Goal: Task Accomplishment & Management: Use online tool/utility

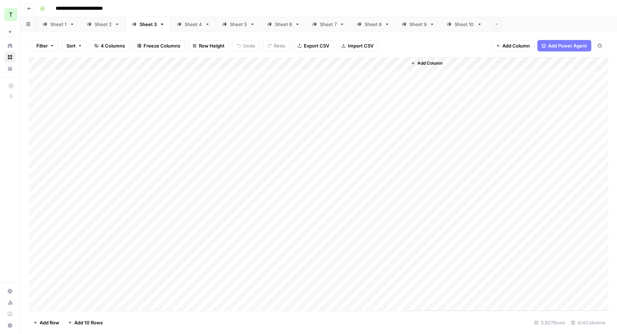
drag, startPoint x: 0, startPoint y: 0, endPoint x: 184, endPoint y: 18, distance: 185.4
click at [184, 18] on link "Sheet 4" at bounding box center [193, 24] width 45 height 14
click at [293, 7] on div "**********" at bounding box center [323, 8] width 573 height 11
click at [145, 25] on div "Sheet 3" at bounding box center [148, 24] width 17 height 7
drag, startPoint x: 405, startPoint y: 62, endPoint x: 458, endPoint y: 61, distance: 52.8
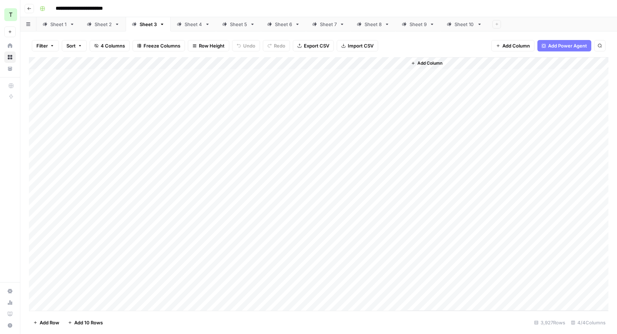
click at [457, 61] on div "Add Column" at bounding box center [318, 183] width 579 height 253
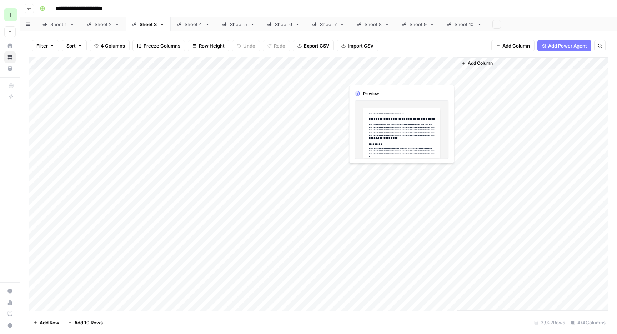
click at [411, 73] on div "Add Column" at bounding box center [318, 183] width 579 height 253
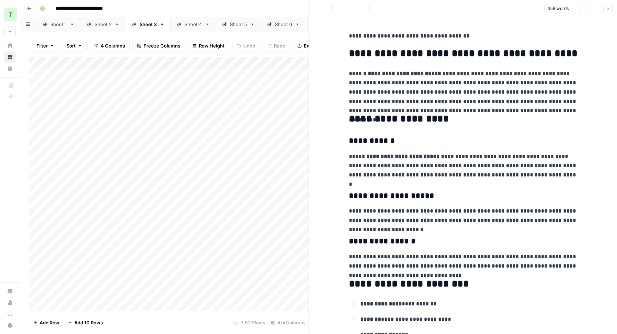
click at [403, 114] on h2 "**********" at bounding box center [463, 118] width 228 height 11
click at [613, 11] on header "Font style Bold Italic Block quote Code block Link Image Insert Table Bulleted …" at bounding box center [463, 8] width 308 height 17
click at [610, 10] on button "Close" at bounding box center [607, 8] width 9 height 9
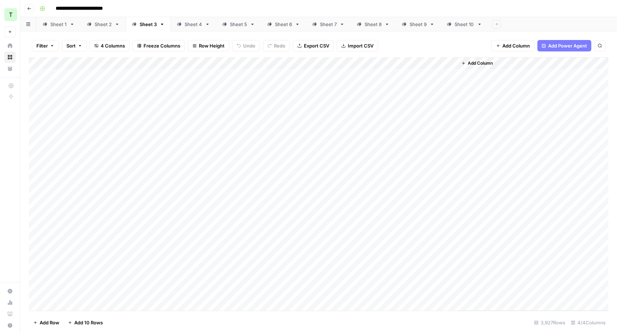
click at [189, 27] on div "Sheet 4" at bounding box center [192, 24] width 17 height 7
click at [336, 64] on div "Add Column" at bounding box center [318, 183] width 579 height 253
click at [356, 82] on span "All Rows" at bounding box center [361, 79] width 45 height 7
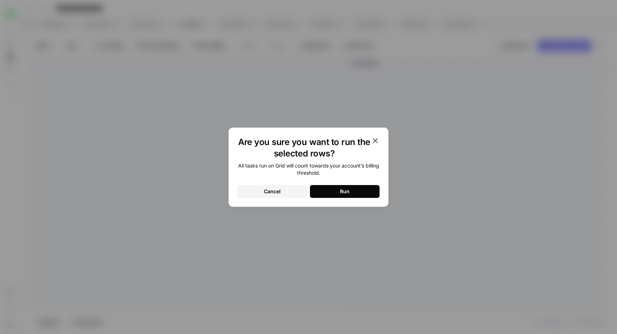
click at [355, 186] on button "Run" at bounding box center [345, 191] width 70 height 13
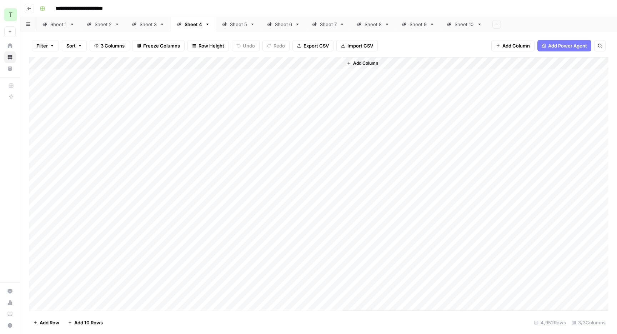
click at [236, 20] on link "Sheet 5" at bounding box center [238, 24] width 45 height 14
click at [194, 25] on div "Sheet 4" at bounding box center [192, 24] width 17 height 7
click at [339, 66] on div "Add Column" at bounding box center [318, 183] width 579 height 253
click at [346, 79] on span "All Rows" at bounding box center [361, 79] width 45 height 7
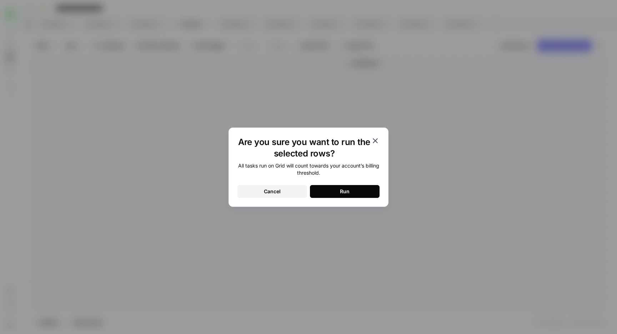
click at [328, 185] on button "Run" at bounding box center [345, 191] width 70 height 13
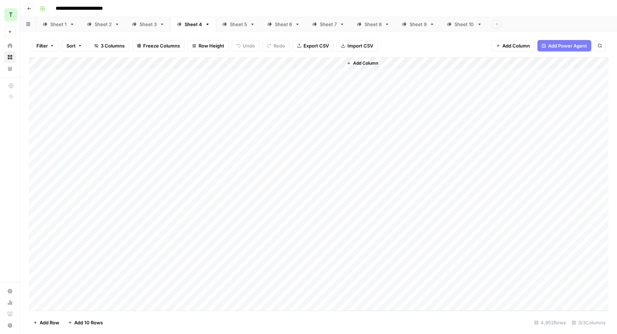
click at [152, 25] on div "Sheet 3" at bounding box center [148, 24] width 17 height 7
click at [107, 24] on div "Sheet 2" at bounding box center [103, 24] width 17 height 7
click at [62, 25] on div "Sheet 1" at bounding box center [58, 24] width 16 height 7
click at [190, 22] on div "Sheet 4" at bounding box center [192, 24] width 17 height 7
click at [239, 24] on div "Sheet 5" at bounding box center [238, 24] width 17 height 7
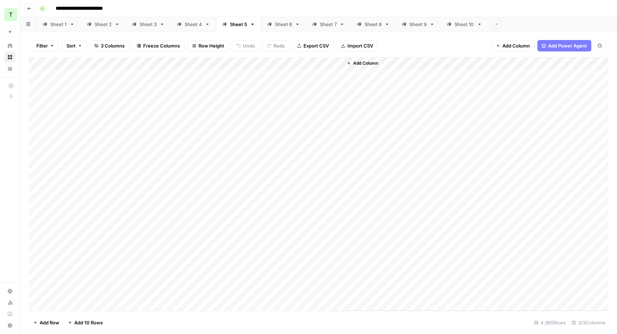
click at [335, 61] on div "Add Column" at bounding box center [318, 183] width 579 height 253
click at [355, 80] on span "All Rows" at bounding box center [361, 79] width 45 height 7
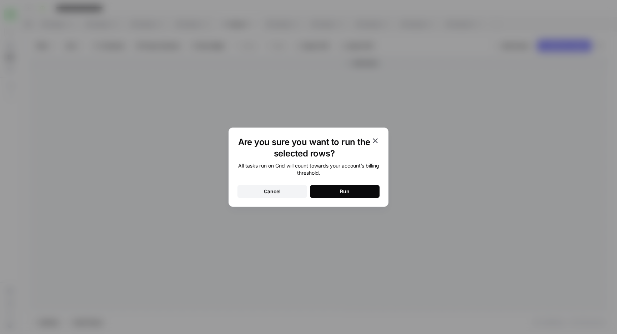
click at [326, 193] on button "Run" at bounding box center [345, 191] width 70 height 13
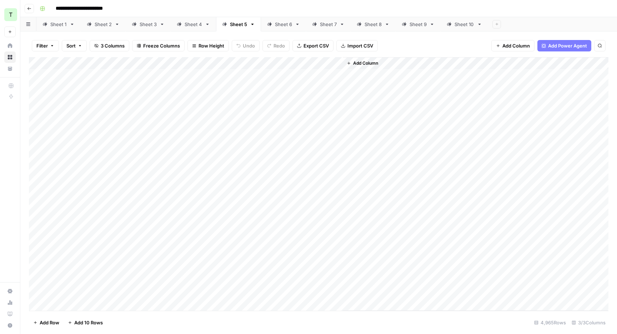
click at [278, 25] on div "Sheet 6" at bounding box center [283, 24] width 17 height 7
type input "**********"
click at [334, 63] on div "Add Column" at bounding box center [318, 183] width 579 height 253
click at [337, 80] on button "All Rows" at bounding box center [363, 80] width 54 height 10
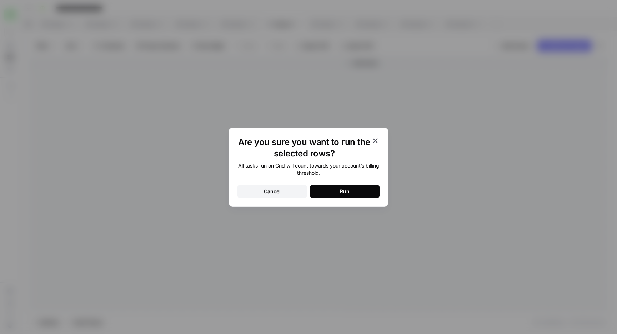
click at [344, 187] on button "Run" at bounding box center [345, 191] width 70 height 13
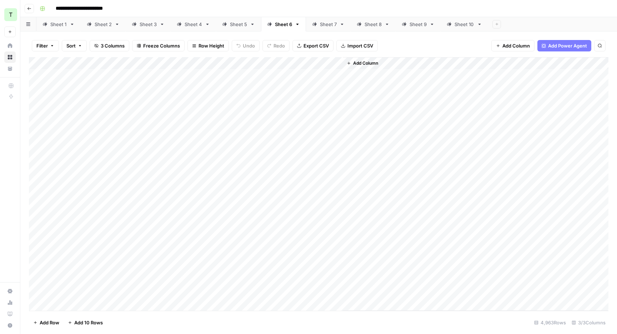
click at [325, 24] on div "Sheet 7" at bounding box center [328, 24] width 17 height 7
click at [337, 64] on div "Add Column" at bounding box center [318, 183] width 579 height 253
click at [348, 81] on span "All Rows" at bounding box center [361, 79] width 45 height 7
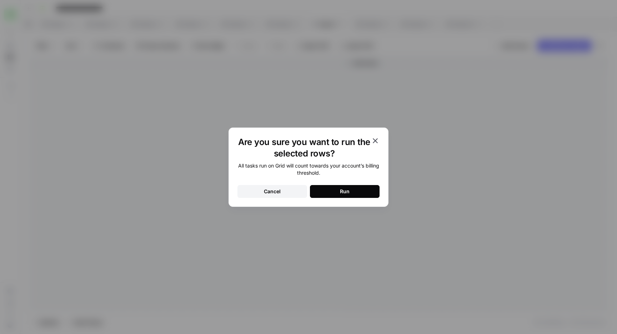
click at [360, 185] on button "Run" at bounding box center [345, 191] width 70 height 13
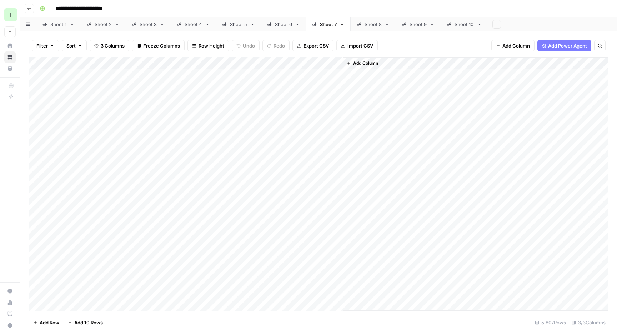
click at [369, 29] on link "Sheet 8" at bounding box center [372, 24] width 45 height 14
click at [335, 63] on div "Add Column" at bounding box center [318, 183] width 579 height 253
click at [347, 82] on span "All Rows" at bounding box center [361, 79] width 45 height 7
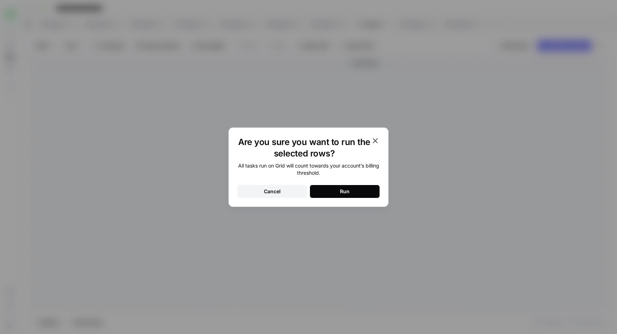
click at [340, 192] on div "Run" at bounding box center [345, 191] width 10 height 7
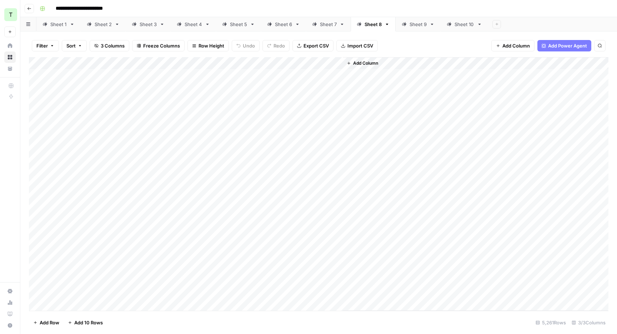
click at [416, 18] on link "Sheet 9" at bounding box center [417, 24] width 45 height 14
click at [336, 63] on div "Add Column" at bounding box center [318, 183] width 579 height 253
click at [340, 84] on button "All Rows" at bounding box center [363, 80] width 54 height 10
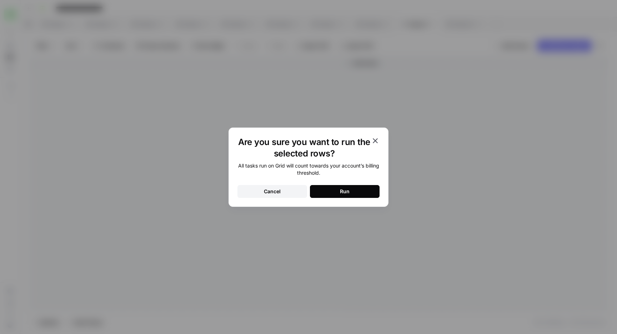
click at [359, 192] on button "Run" at bounding box center [345, 191] width 70 height 13
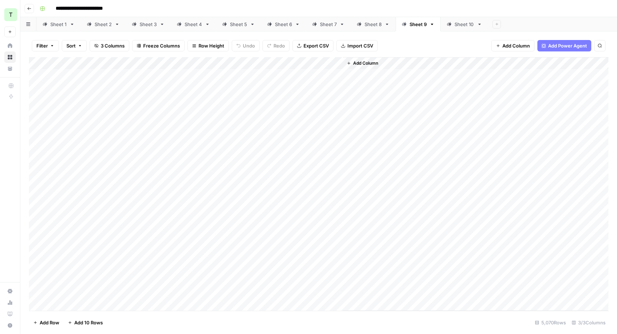
click at [456, 21] on div "Sheet 10" at bounding box center [464, 24] width 20 height 7
click at [339, 61] on div "Add Column" at bounding box center [318, 183] width 579 height 253
click at [354, 78] on span "All Rows" at bounding box center [361, 79] width 45 height 7
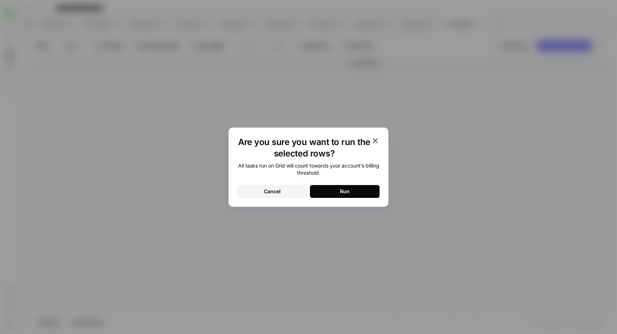
click at [336, 189] on button "Run" at bounding box center [345, 191] width 70 height 13
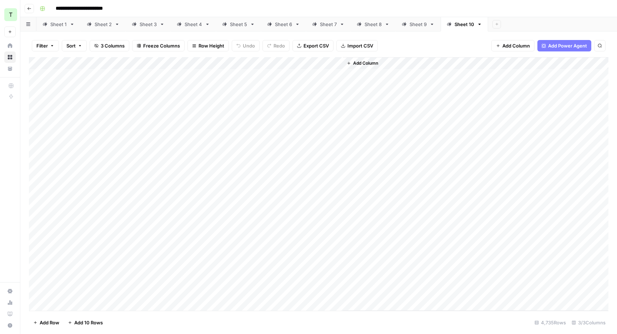
click at [412, 27] on div "Sheet 9" at bounding box center [417, 24] width 17 height 7
click at [368, 24] on div "Sheet 8" at bounding box center [372, 24] width 17 height 7
click at [326, 24] on div "Sheet 7" at bounding box center [328, 24] width 17 height 7
click at [360, 26] on icon at bounding box center [358, 24] width 5 height 5
click at [329, 24] on div "Sheet 7" at bounding box center [328, 24] width 17 height 7
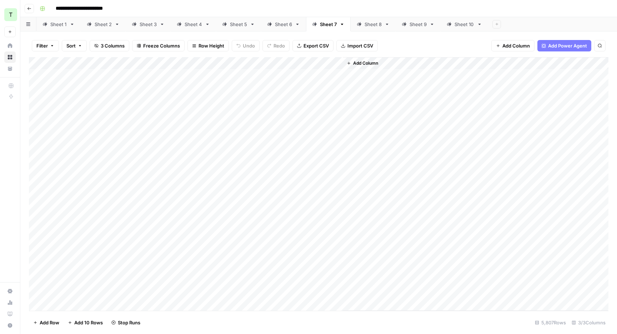
click at [283, 23] on div "Sheet 6" at bounding box center [283, 24] width 17 height 7
click at [237, 24] on div "Sheet 5" at bounding box center [238, 24] width 17 height 7
click at [196, 23] on div "Sheet 4" at bounding box center [192, 24] width 17 height 7
click at [54, 25] on div "Sheet 1" at bounding box center [58, 24] width 16 height 7
click at [336, 62] on div "Add Column" at bounding box center [318, 183] width 579 height 253
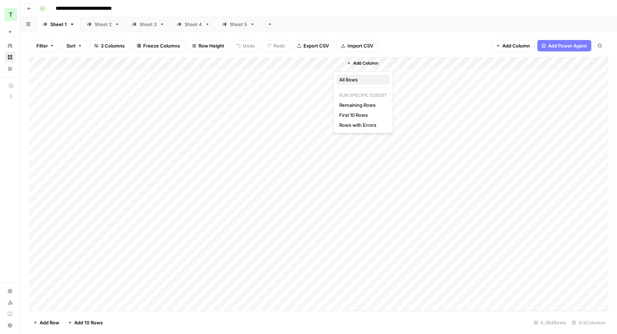
click at [356, 81] on span "All Rows" at bounding box center [361, 79] width 45 height 7
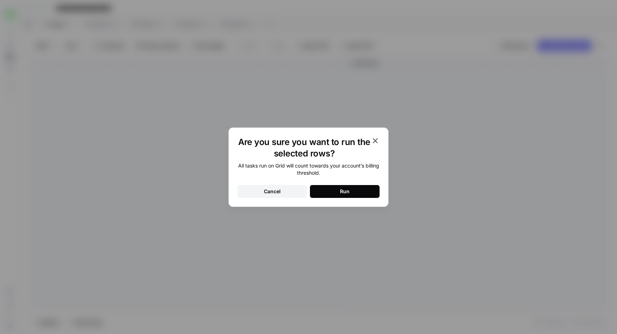
click at [348, 184] on div "All tasks run on Grid will count towards your account’s billing threshold. Canc…" at bounding box center [308, 180] width 142 height 36
click at [348, 186] on button "Run" at bounding box center [345, 191] width 70 height 13
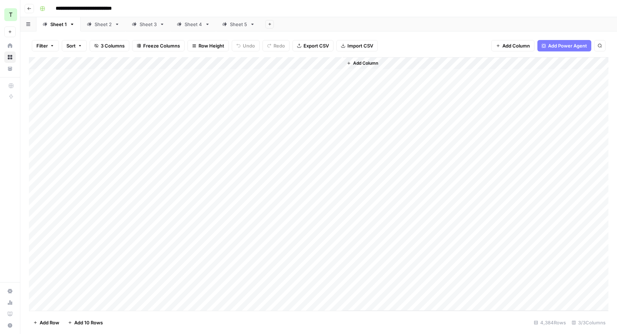
click at [95, 26] on div "Sheet 2" at bounding box center [103, 24] width 17 height 7
click at [336, 62] on div "Add Column" at bounding box center [318, 183] width 579 height 253
click at [336, 82] on button "All Rows" at bounding box center [363, 80] width 54 height 10
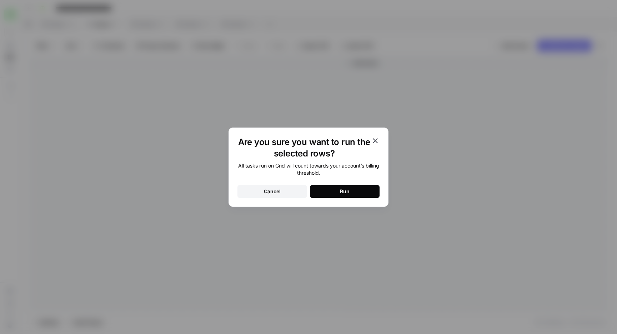
click at [335, 192] on button "Run" at bounding box center [345, 191] width 70 height 13
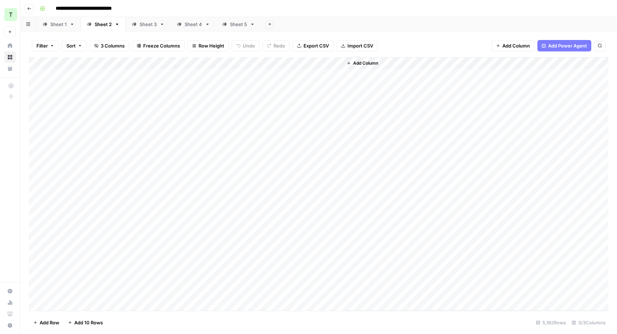
click at [143, 24] on div "Sheet 3" at bounding box center [148, 24] width 17 height 7
click at [335, 61] on div "Add Column" at bounding box center [318, 183] width 579 height 253
click at [345, 83] on button "All Rows" at bounding box center [363, 80] width 54 height 10
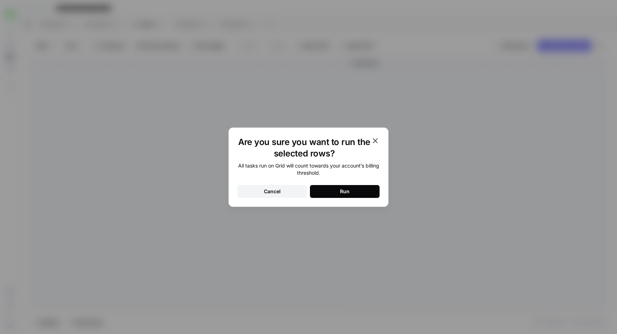
click at [353, 186] on button "Run" at bounding box center [345, 191] width 70 height 13
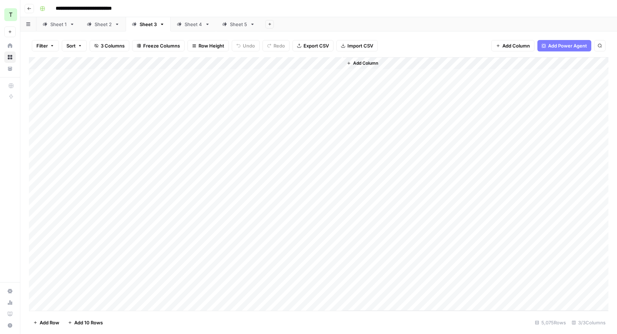
click at [189, 25] on div "Sheet 4" at bounding box center [192, 24] width 17 height 7
click at [338, 64] on div "Add Column" at bounding box center [318, 183] width 579 height 253
click at [341, 81] on span "All Rows" at bounding box center [361, 79] width 45 height 7
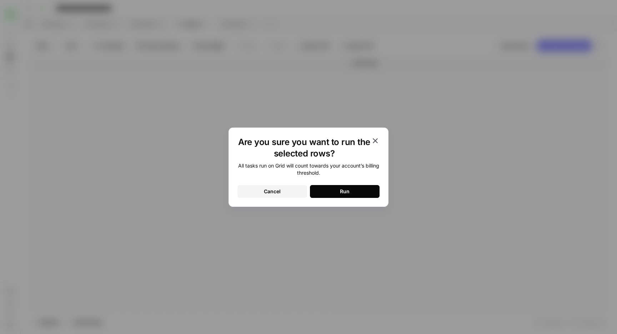
click at [332, 196] on button "Run" at bounding box center [345, 191] width 70 height 13
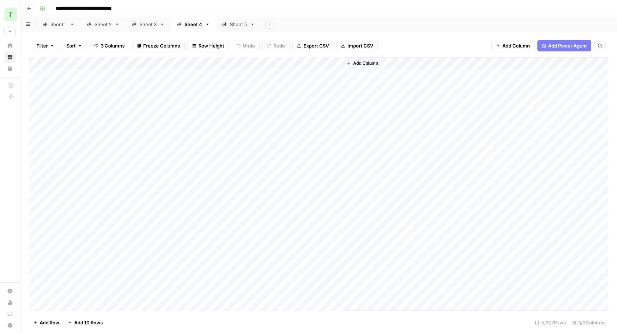
click at [238, 22] on div "Sheet 5" at bounding box center [238, 24] width 17 height 7
click at [335, 62] on div "Add Column" at bounding box center [318, 183] width 579 height 253
click at [339, 80] on span "All Rows" at bounding box center [361, 79] width 45 height 7
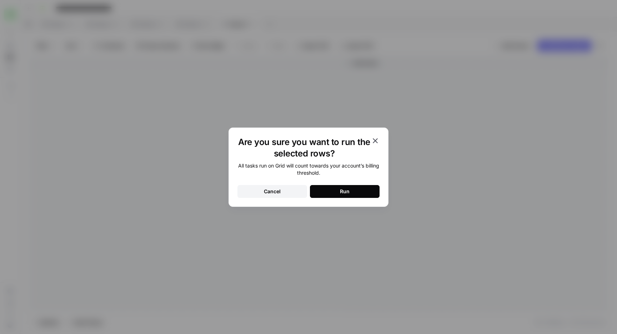
click at [351, 186] on button "Run" at bounding box center [345, 191] width 70 height 13
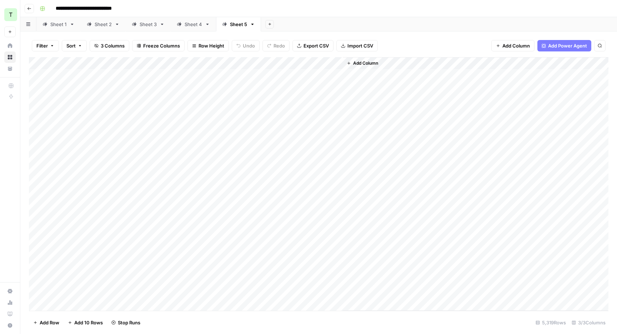
click at [56, 31] on link "Sheet 1" at bounding box center [58, 24] width 44 height 14
click at [96, 26] on div "Sheet 2" at bounding box center [103, 24] width 17 height 7
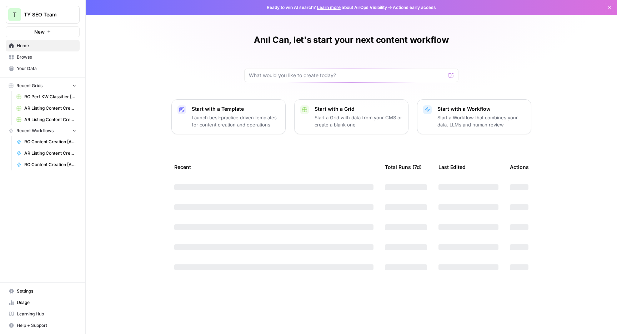
click at [56, 59] on span "Browse" at bounding box center [47, 57] width 60 height 6
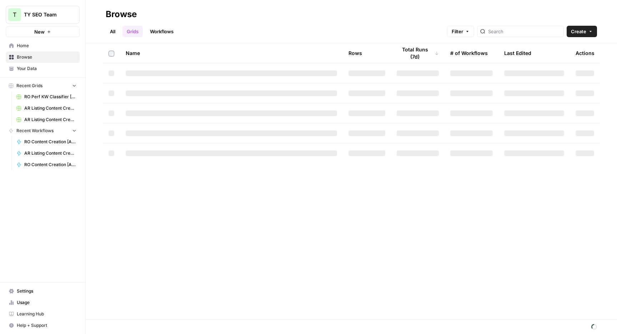
click at [55, 49] on link "Home" at bounding box center [43, 45] width 74 height 11
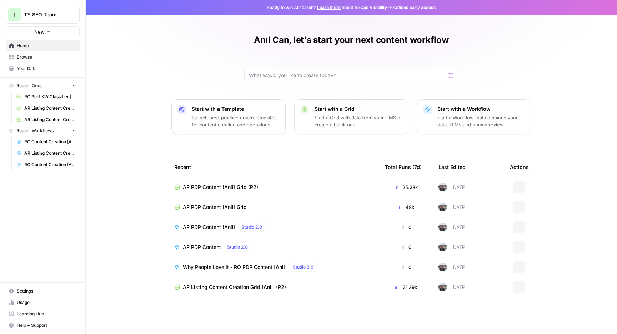
click at [55, 37] on nav "Home Browse Your Data" at bounding box center [42, 57] width 85 height 40
click at [55, 34] on button "New" at bounding box center [43, 31] width 74 height 11
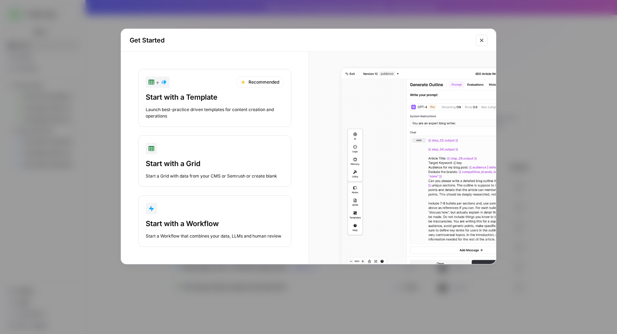
click at [198, 233] on div "Start a Workflow that combines your data, LLMs and human review" at bounding box center [215, 236] width 138 height 6
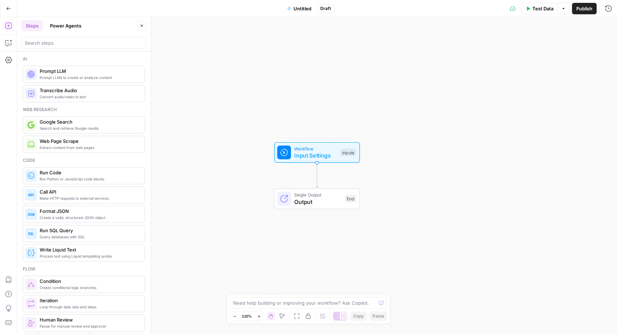
click at [98, 74] on span "Prompt LLM" at bounding box center [89, 70] width 99 height 7
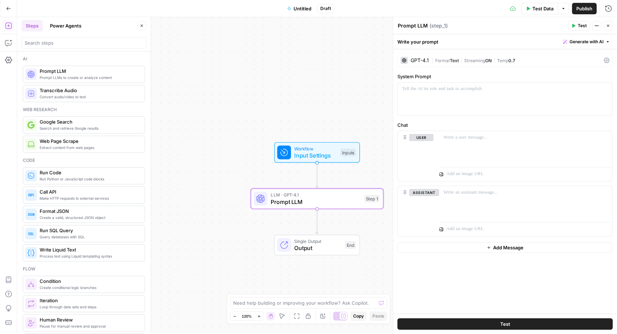
click at [424, 61] on div "GPT-4.1" at bounding box center [419, 60] width 18 height 5
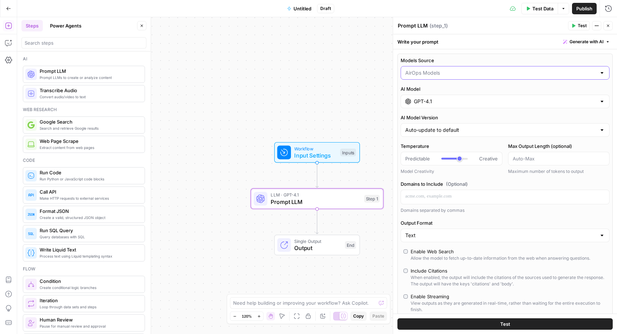
click at [451, 73] on input "Models Source" at bounding box center [500, 72] width 191 height 7
type input "AirOps Models"
click at [448, 52] on div "Models Source AirOps Models AI Model GPT-4.1 AI Model Version Auto-update to de…" at bounding box center [505, 294] width 224 height 491
click at [437, 103] on input "GPT-4.1" at bounding box center [505, 101] width 182 height 7
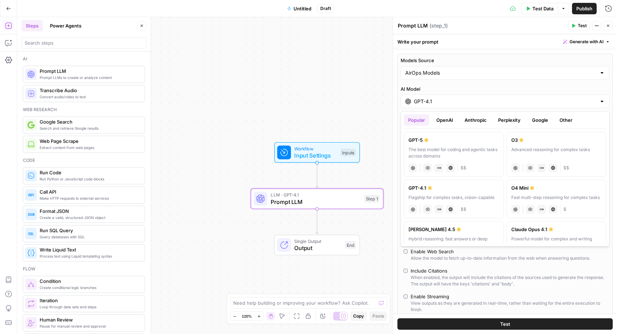
click at [467, 122] on button "Anthropic" at bounding box center [475, 119] width 31 height 11
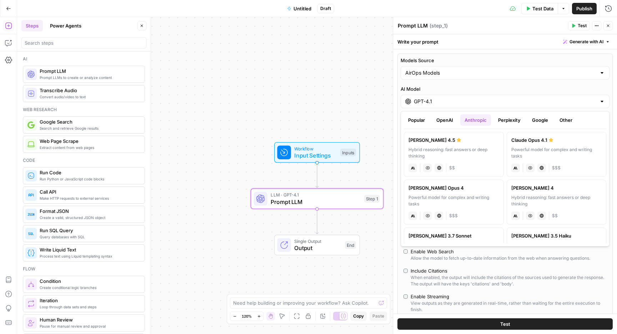
click at [506, 115] on button "Perplexity" at bounding box center [508, 119] width 31 height 11
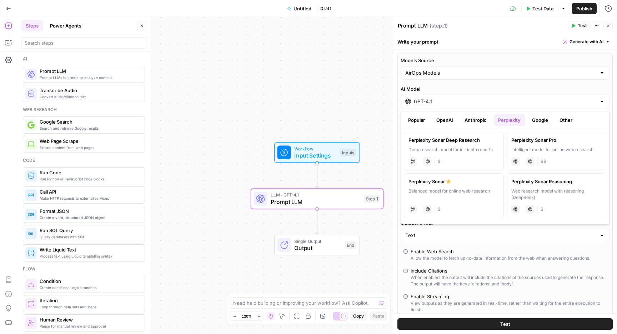
click at [541, 186] on label "Perplexity Sonar Reasoning Web research model with reasoning (DeepSeek) perplex…" at bounding box center [556, 195] width 100 height 45
type input "Perplexity Sonar Reasoning"
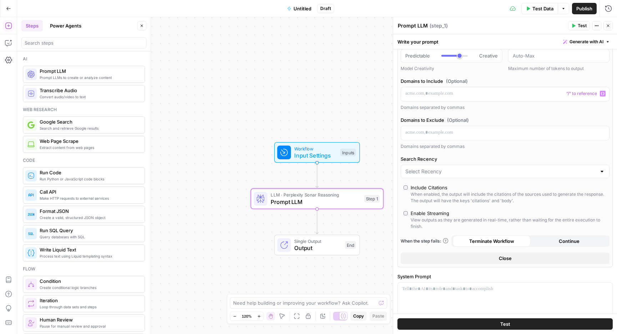
scroll to position [75, 0]
click at [479, 172] on input "Search Recency" at bounding box center [500, 170] width 191 height 7
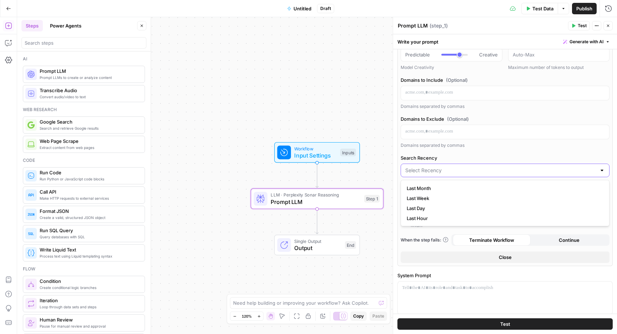
click at [481, 171] on input "Search Recency" at bounding box center [500, 170] width 191 height 7
click at [496, 152] on div "Models Source AirOps Models AI Model Perplexity Sonar Reasoning Temperature Pre…" at bounding box center [504, 122] width 215 height 288
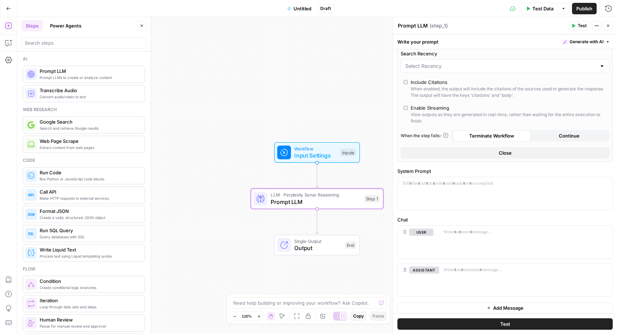
scroll to position [183, 0]
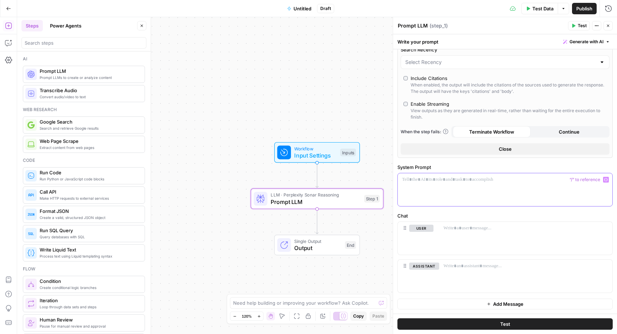
click at [430, 183] on div at bounding box center [504, 189] width 214 height 33
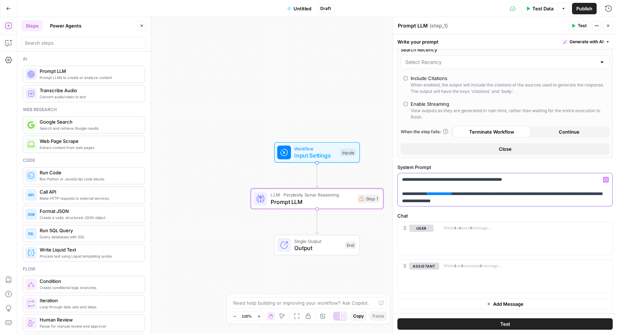
scroll to position [265, 0]
click at [412, 305] on span "**" at bounding box center [411, 307] width 4 height 5
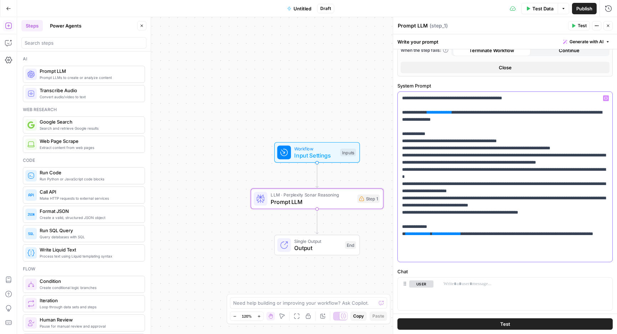
click at [436, 236] on span "**" at bounding box center [434, 233] width 4 height 5
click at [477, 240] on p "**********" at bounding box center [505, 177] width 206 height 164
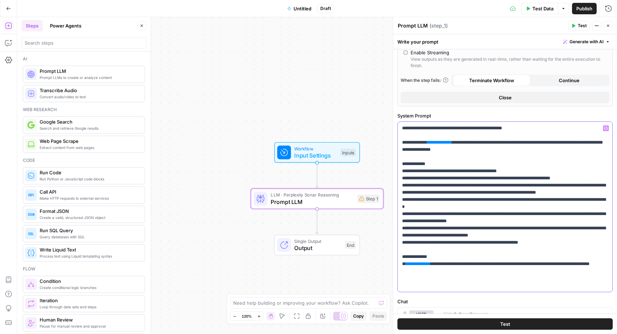
scroll to position [230, 0]
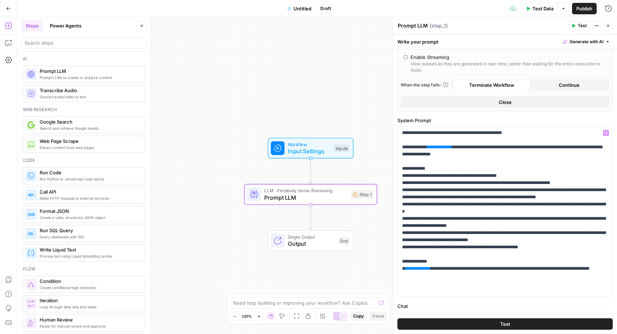
drag, startPoint x: 359, startPoint y: 99, endPoint x: 324, endPoint y: 71, distance: 45.0
click at [324, 72] on div "Workflow Input Settings Inputs LLM · Perplexity Sonar Reasoning Prompt LLM Step…" at bounding box center [316, 175] width 599 height 316
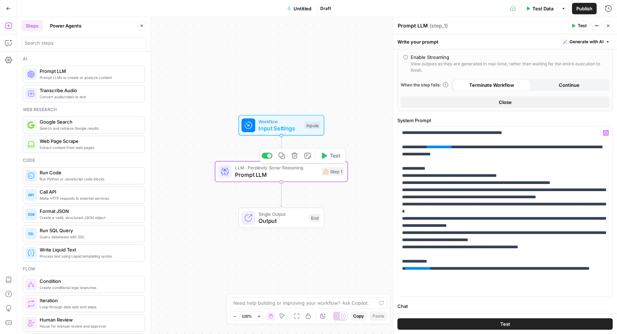
click at [292, 176] on span "Prompt LLM" at bounding box center [276, 174] width 83 height 9
click at [80, 75] on span "Prompt LLMs to create or analyze content" at bounding box center [89, 78] width 99 height 6
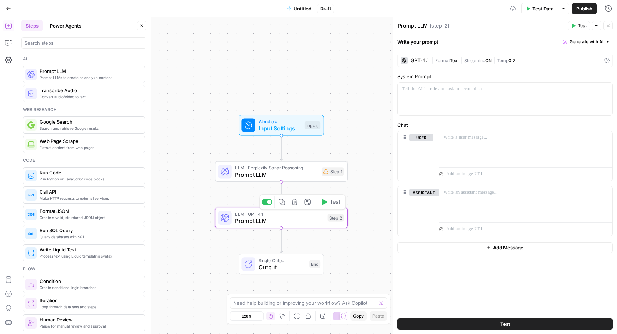
click at [295, 225] on div "LLM · GPT-4.1 Prompt LLM Step 2 Copy step Delete step Add Note Test" at bounding box center [281, 217] width 133 height 21
click at [433, 57] on span "|" at bounding box center [433, 59] width 4 height 7
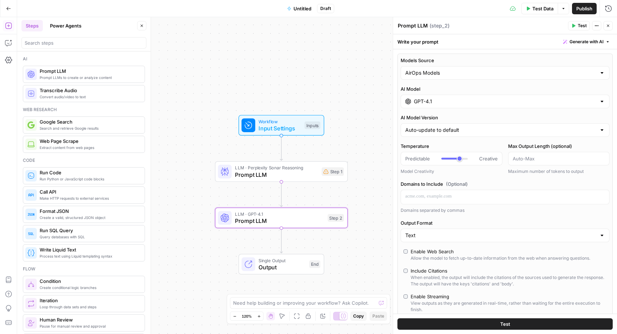
click at [421, 96] on div "GPT-4.1" at bounding box center [504, 102] width 209 height 14
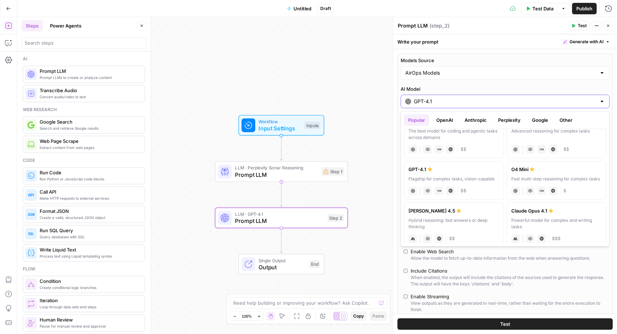
scroll to position [0, 0]
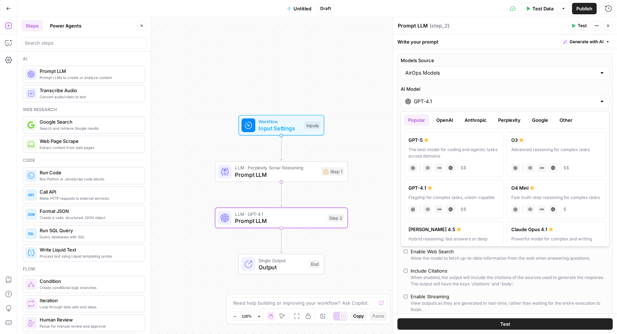
click at [452, 121] on button "OpenAI" at bounding box center [444, 119] width 25 height 11
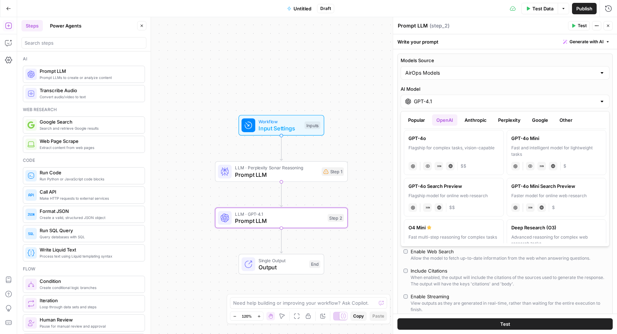
scroll to position [184, 0]
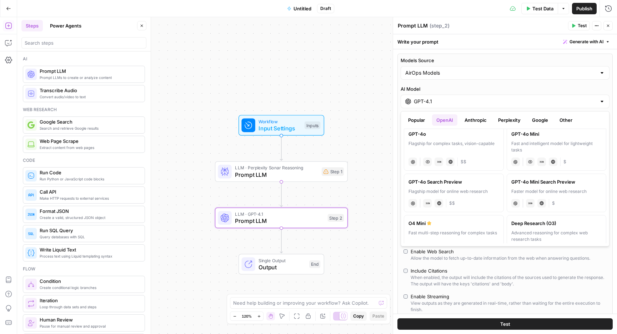
click at [547, 148] on div "Fast and intelligent model for lightweight tasks" at bounding box center [556, 146] width 91 height 13
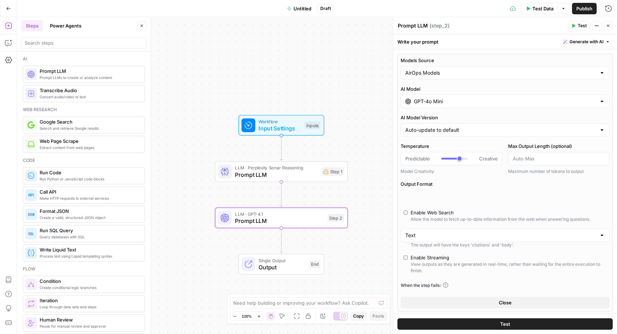
type input "GPT-4o Mini"
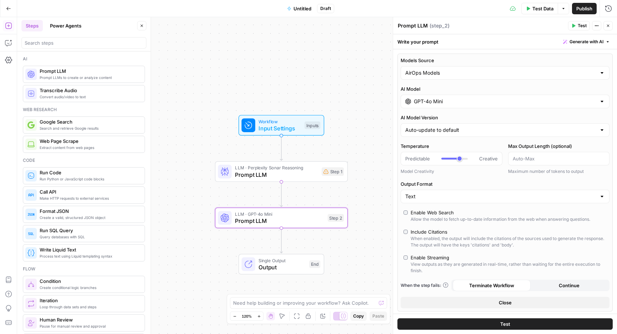
click at [468, 66] on div "AirOps Models" at bounding box center [504, 73] width 209 height 14
click at [454, 100] on span "My Models" at bounding box center [503, 100] width 194 height 7
type input "My Models"
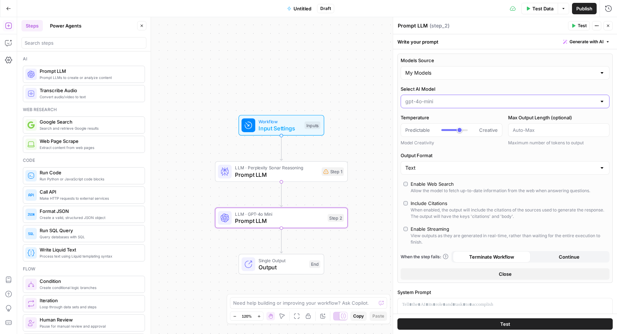
click at [451, 98] on input "Select AI Model" at bounding box center [500, 101] width 191 height 7
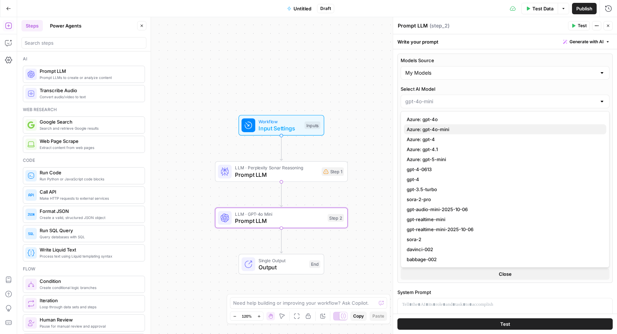
click at [443, 131] on span "Azure: gpt-4o-mini" at bounding box center [503, 129] width 194 height 7
type input "Azure: gpt-4o-mini"
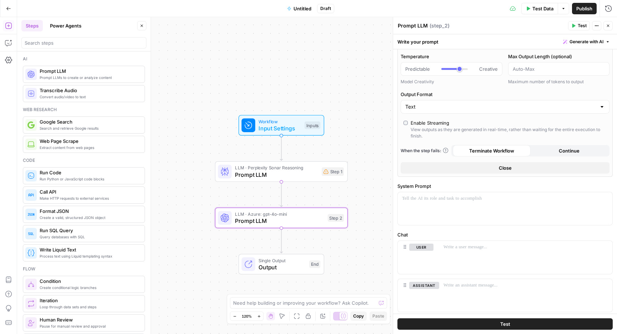
scroll to position [69, 0]
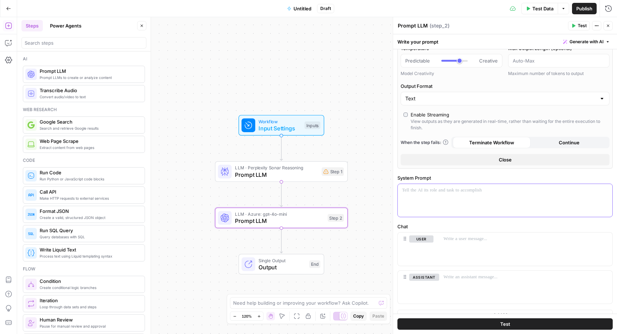
click at [445, 202] on div at bounding box center [504, 200] width 214 height 33
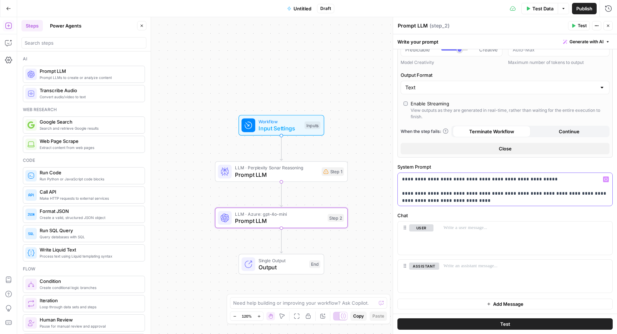
scroll to position [168, 0]
click at [555, 176] on p "**********" at bounding box center [505, 286] width 206 height 221
click at [476, 176] on p "**********" at bounding box center [505, 286] width 206 height 221
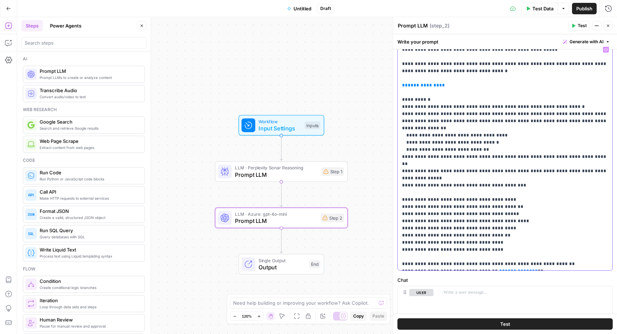
scroll to position [216, 0]
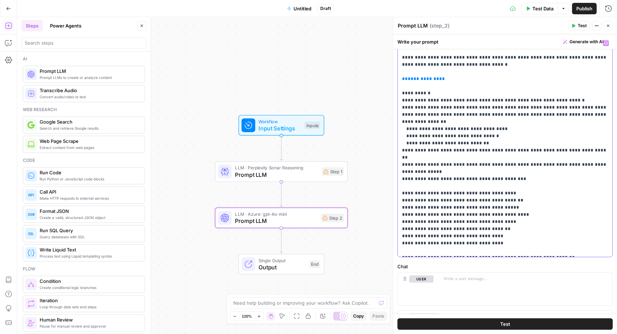
click at [437, 152] on p "**********" at bounding box center [505, 147] width 206 height 214
click at [437, 151] on p "**********" at bounding box center [505, 147] width 206 height 214
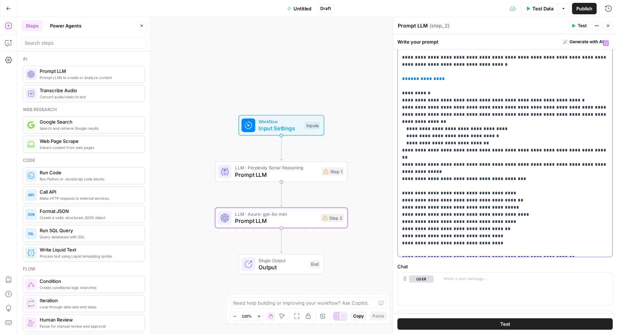
copy p "**********"
click at [574, 153] on p "**********" at bounding box center [505, 147] width 206 height 214
drag, startPoint x: 574, startPoint y: 150, endPoint x: 391, endPoint y: 147, distance: 182.3
click at [392, 147] on div "**********" at bounding box center [504, 175] width 224 height 316
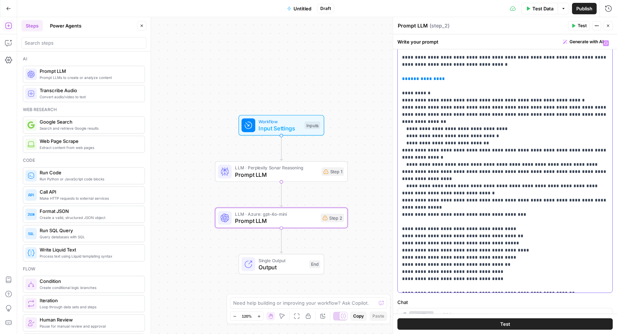
scroll to position [279, 0]
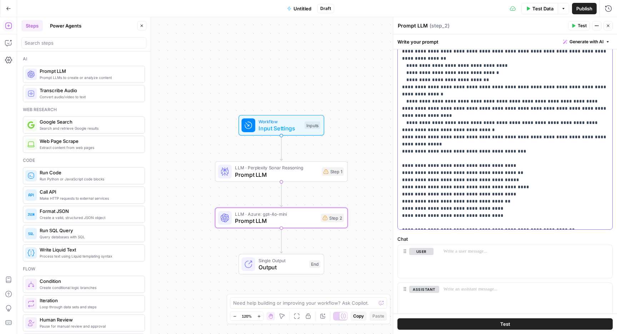
click at [509, 139] on p "**********" at bounding box center [505, 101] width 206 height 250
click at [502, 202] on p "**********" at bounding box center [505, 101] width 206 height 250
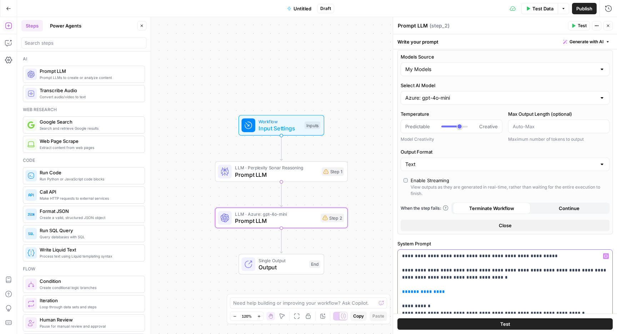
scroll to position [0, 0]
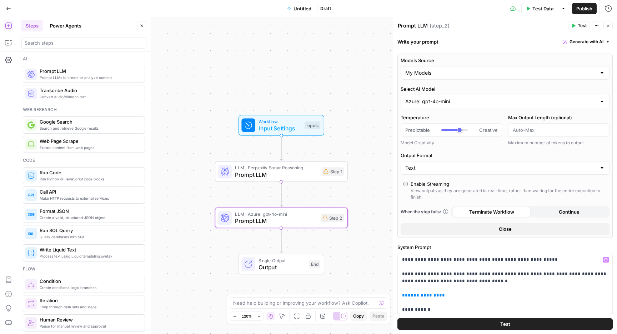
click at [607, 26] on icon "button" at bounding box center [607, 26] width 4 height 4
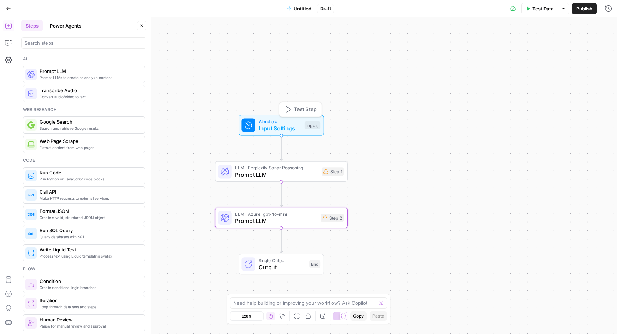
click at [287, 122] on span "Workflow" at bounding box center [279, 121] width 42 height 7
click at [500, 44] on button "Add Field" at bounding box center [499, 48] width 200 height 11
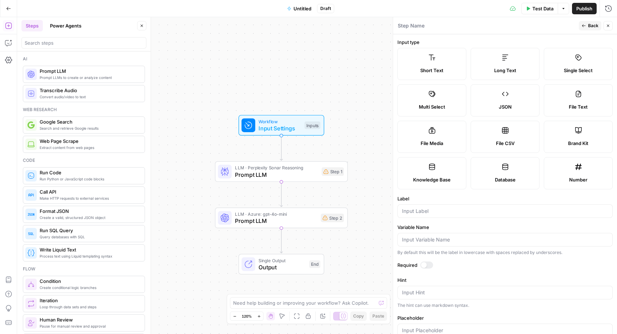
click at [297, 174] on span "Prompt LLM" at bounding box center [276, 174] width 83 height 9
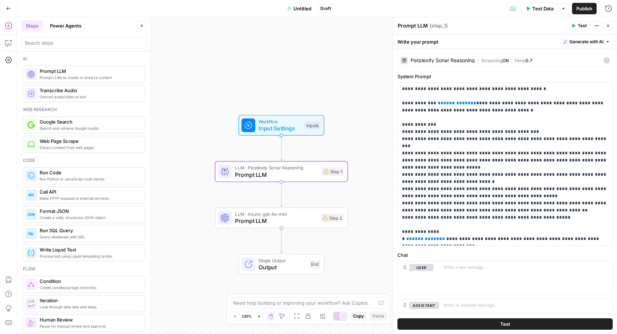
click at [295, 126] on span "Input Settings" at bounding box center [279, 128] width 42 height 9
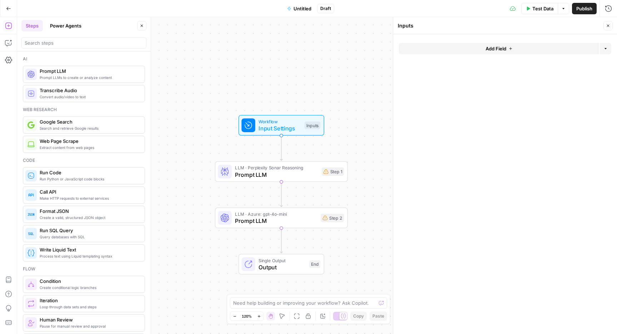
click at [499, 49] on span "Add Field" at bounding box center [495, 48] width 21 height 7
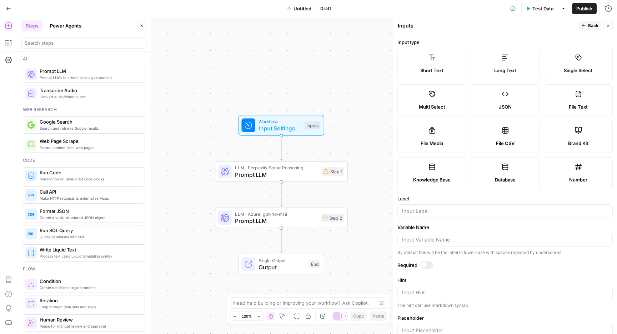
click at [435, 218] on form "Input type Short Text Long Text Single Select Multi Select JSON File Text File …" at bounding box center [505, 183] width 224 height 299
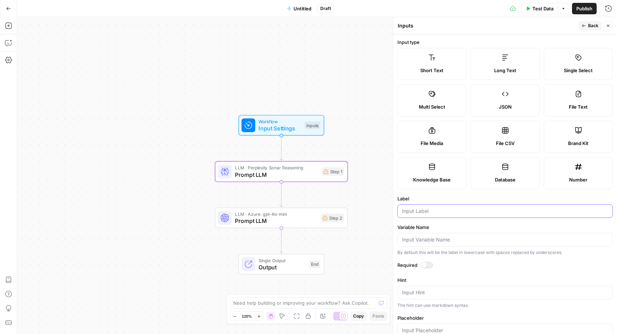
click at [435, 209] on input "Label" at bounding box center [505, 210] width 206 height 7
type input "brand name"
click at [605, 24] on button "Close" at bounding box center [607, 25] width 9 height 9
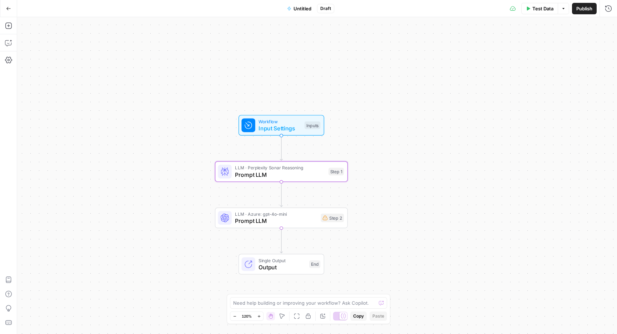
click at [298, 175] on span "Prompt LLM" at bounding box center [280, 174] width 90 height 9
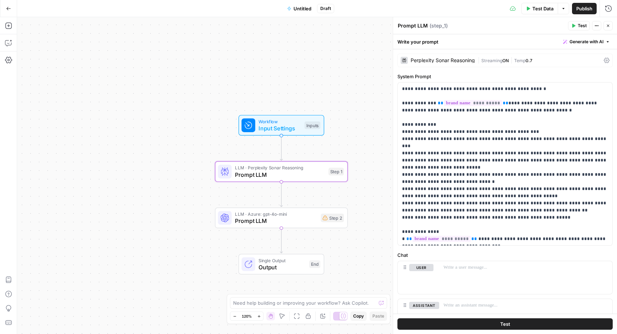
click at [289, 216] on span "LLM · Azure: gpt-4o-mini" at bounding box center [276, 214] width 82 height 7
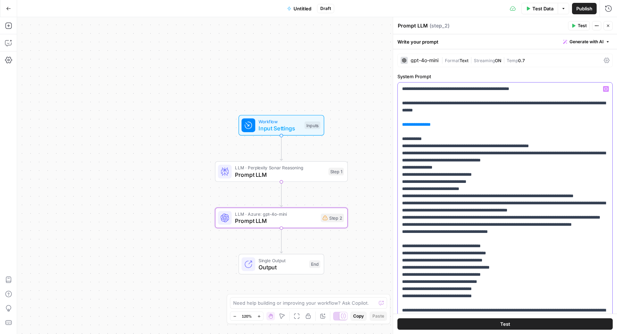
click at [422, 126] on span "**********" at bounding box center [415, 124] width 21 height 5
click at [446, 122] on p "**********" at bounding box center [505, 242] width 206 height 314
click at [605, 89] on icon "button" at bounding box center [606, 89] width 4 height 4
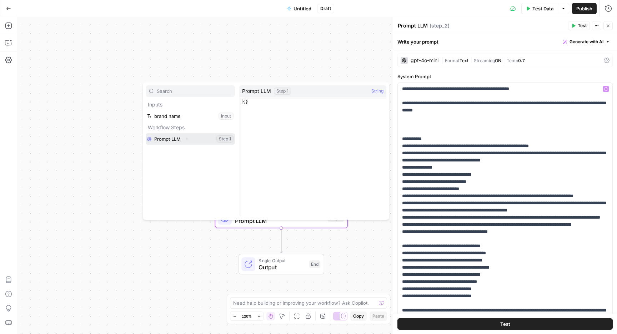
click at [177, 140] on button "Select variable Prompt LLM" at bounding box center [190, 138] width 89 height 11
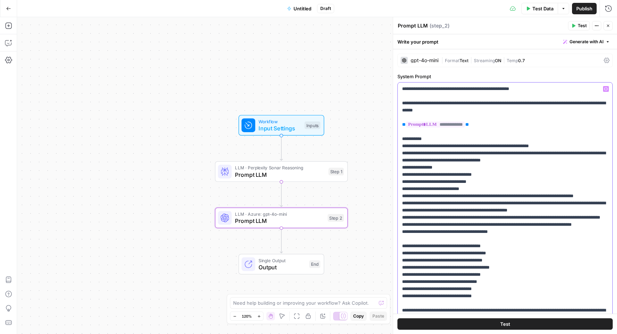
click at [496, 135] on p "**********" at bounding box center [505, 242] width 206 height 314
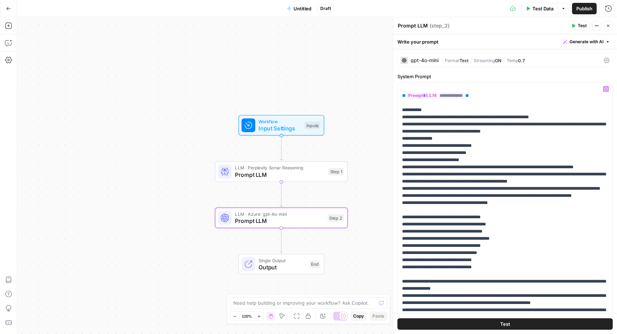
click at [377, 121] on div "Workflow Input Settings Inputs LLM · Perplexity Sonar Reasoning Prompt LLM Step…" at bounding box center [316, 175] width 599 height 316
click at [606, 24] on icon "button" at bounding box center [607, 26] width 4 height 4
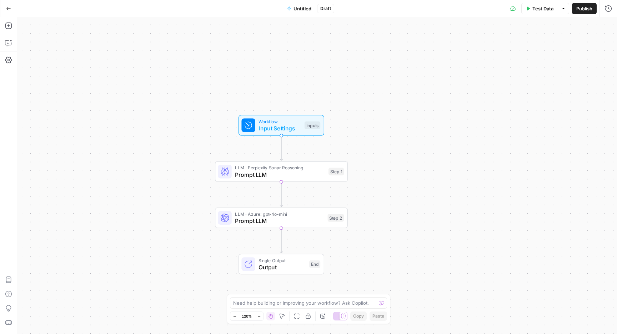
click at [528, 11] on button "Test Data" at bounding box center [539, 8] width 37 height 11
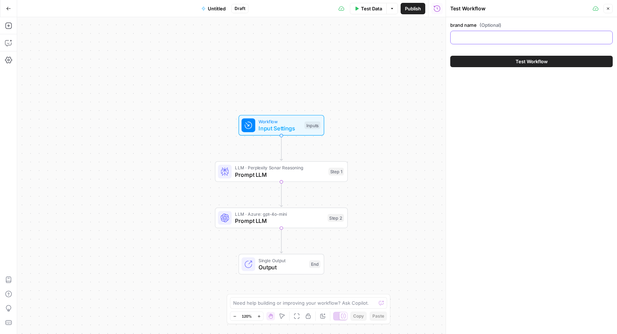
click at [484, 39] on input "brand name (Optional)" at bounding box center [531, 37] width 153 height 7
click at [485, 35] on input "brand name (Optional)" at bounding box center [531, 37] width 153 height 7
type input "nike"
click at [505, 59] on button "Test Workflow" at bounding box center [531, 61] width 162 height 11
click at [482, 62] on button "Test Workflow" at bounding box center [531, 61] width 162 height 11
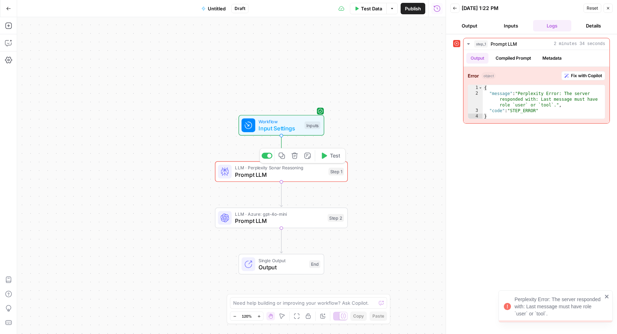
click at [318, 175] on span "Prompt LLM" at bounding box center [280, 174] width 90 height 9
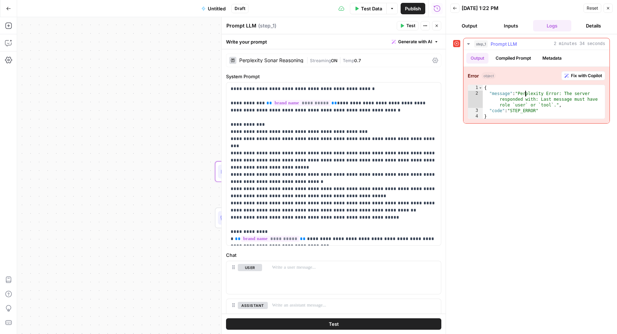
click at [525, 92] on div "{ "message" : "Perplexity Error: The server responded with: Last message must h…" at bounding box center [543, 108] width 122 height 46
click at [512, 91] on div "{ "message" : "Perplexity Error: The server responded with: Last message must h…" at bounding box center [543, 108] width 122 height 46
type textarea "**********"
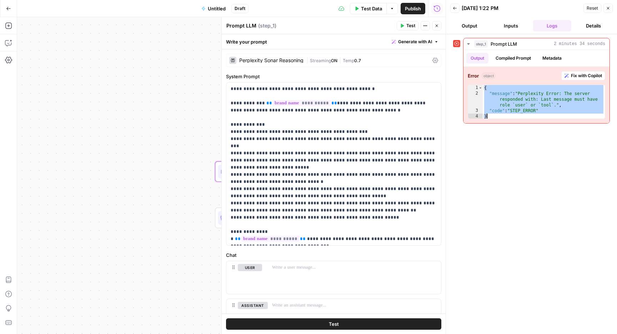
click at [610, 10] on button "Close" at bounding box center [607, 8] width 9 height 9
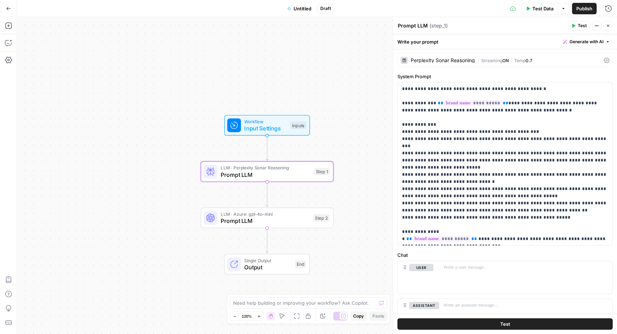
drag, startPoint x: 365, startPoint y: 76, endPoint x: 350, endPoint y: 76, distance: 14.6
click at [350, 76] on div "Workflow Input Settings Inputs LLM · Perplexity Sonar Reasoning Prompt LLM Step…" at bounding box center [316, 175] width 599 height 316
click at [454, 118] on p "**********" at bounding box center [505, 163] width 206 height 157
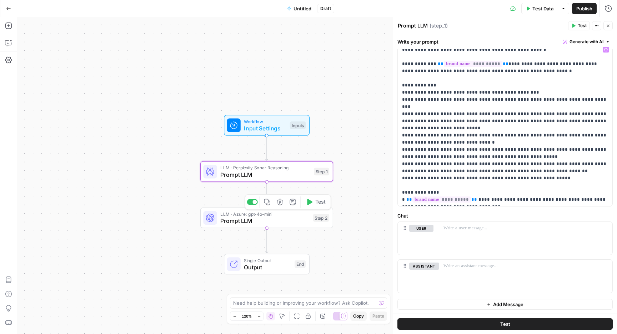
click at [284, 221] on span "Prompt LLM" at bounding box center [264, 220] width 89 height 9
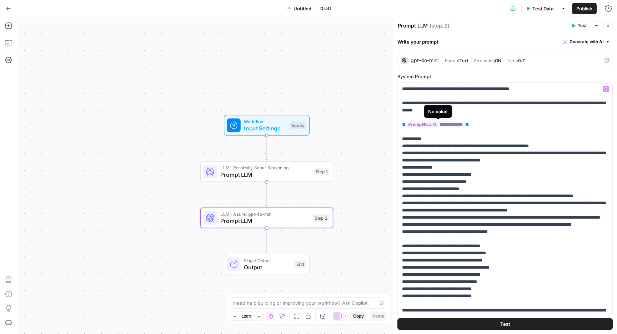
scroll to position [29, 0]
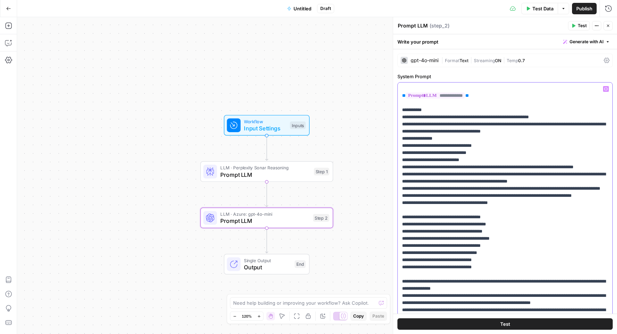
click at [408, 244] on p "**********" at bounding box center [505, 213] width 206 height 314
drag, startPoint x: 427, startPoint y: 245, endPoint x: 478, endPoint y: 245, distance: 50.3
click at [478, 245] on p "**********" at bounding box center [505, 213] width 206 height 314
click at [501, 248] on p "**********" at bounding box center [505, 213] width 206 height 314
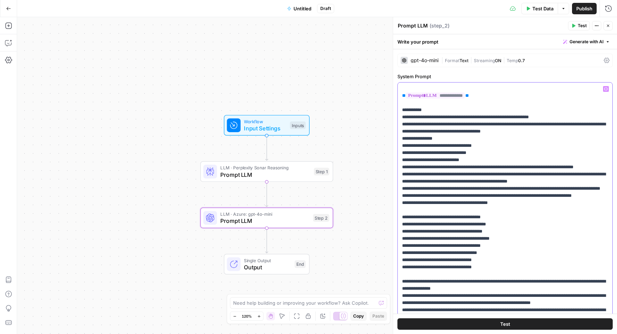
click at [491, 245] on p "**********" at bounding box center [505, 213] width 206 height 314
click at [491, 253] on p "**********" at bounding box center [505, 213] width 206 height 314
click at [530, 242] on p "**********" at bounding box center [505, 213] width 206 height 314
click at [490, 248] on p "**********" at bounding box center [505, 213] width 206 height 314
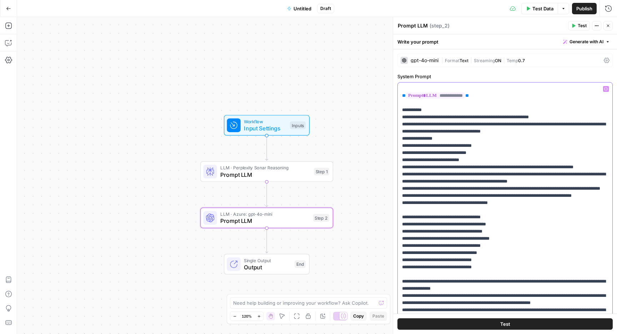
click at [490, 248] on p "**********" at bounding box center [505, 213] width 206 height 314
click at [510, 245] on p "**********" at bounding box center [505, 213] width 206 height 314
drag, startPoint x: 427, startPoint y: 245, endPoint x: 478, endPoint y: 245, distance: 51.4
click at [478, 245] on p "**********" at bounding box center [505, 213] width 206 height 314
click at [485, 218] on p "**********" at bounding box center [505, 213] width 206 height 314
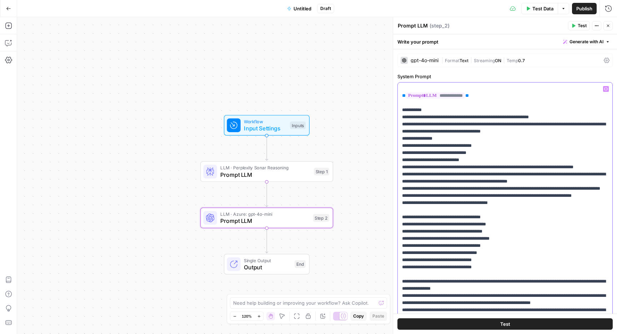
drag, startPoint x: 426, startPoint y: 245, endPoint x: 477, endPoint y: 245, distance: 50.3
click at [477, 245] on p "**********" at bounding box center [505, 213] width 206 height 314
copy p "**********"
click at [451, 123] on p "**********" at bounding box center [505, 213] width 206 height 314
click at [267, 128] on span "Input Settings" at bounding box center [265, 128] width 42 height 9
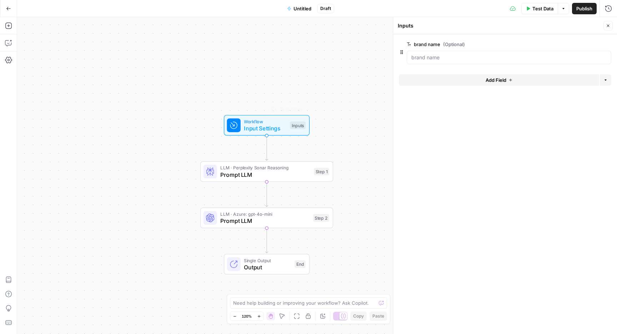
click at [260, 177] on span "Prompt LLM" at bounding box center [265, 174] width 90 height 9
type textarea "Prompt LLM"
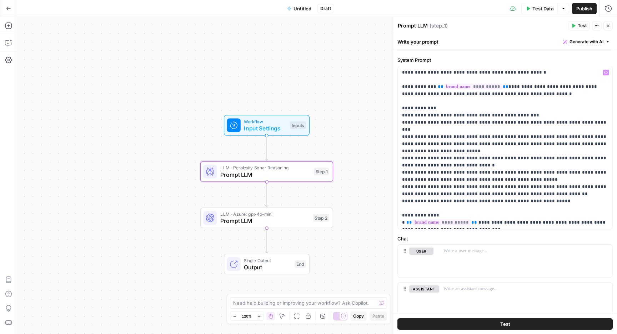
scroll to position [20, 0]
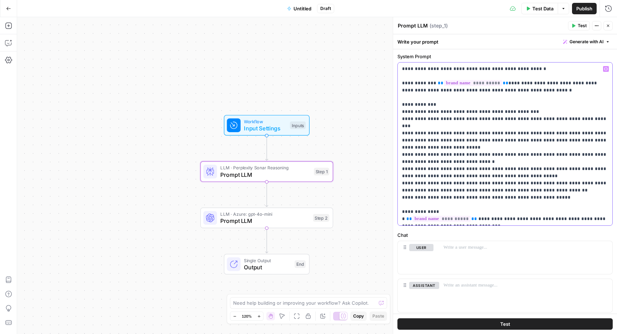
drag, startPoint x: 448, startPoint y: 120, endPoint x: 495, endPoint y: 120, distance: 46.7
click at [495, 120] on p "**********" at bounding box center [505, 143] width 206 height 157
click at [496, 120] on p "**********" at bounding box center [505, 143] width 206 height 157
click at [514, 120] on p "**********" at bounding box center [505, 143] width 206 height 157
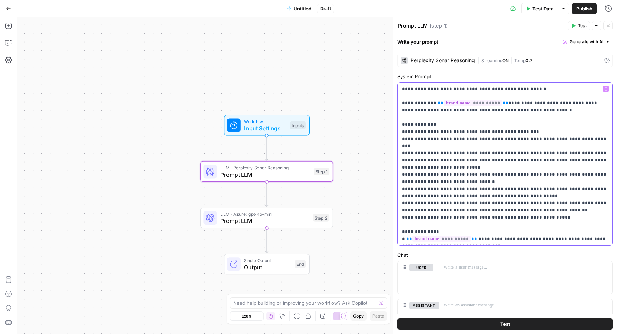
scroll to position [39, 0]
